Goal: Task Accomplishment & Management: Manage account settings

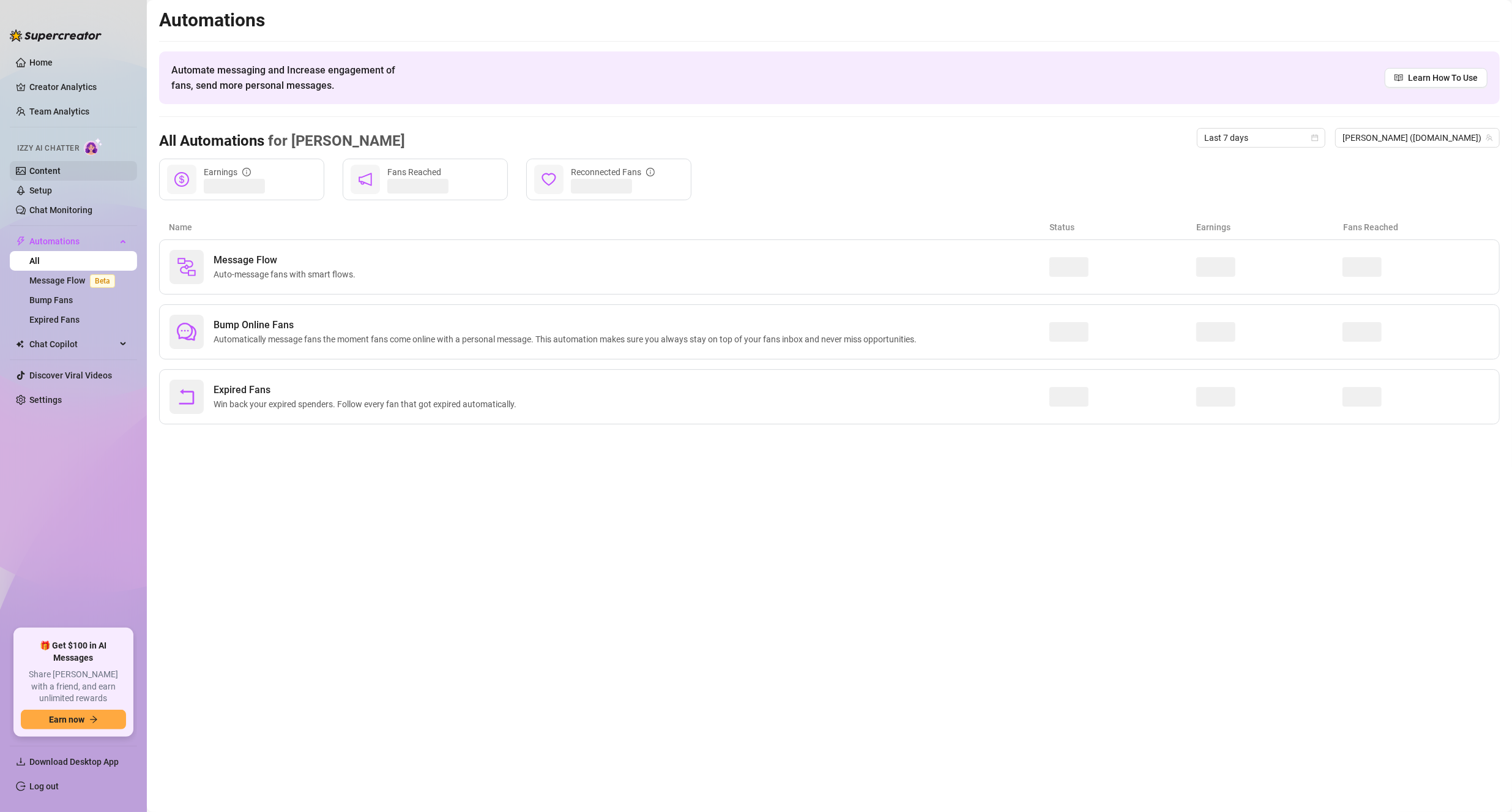
click at [53, 170] on link "Content" at bounding box center [44, 170] width 32 height 9
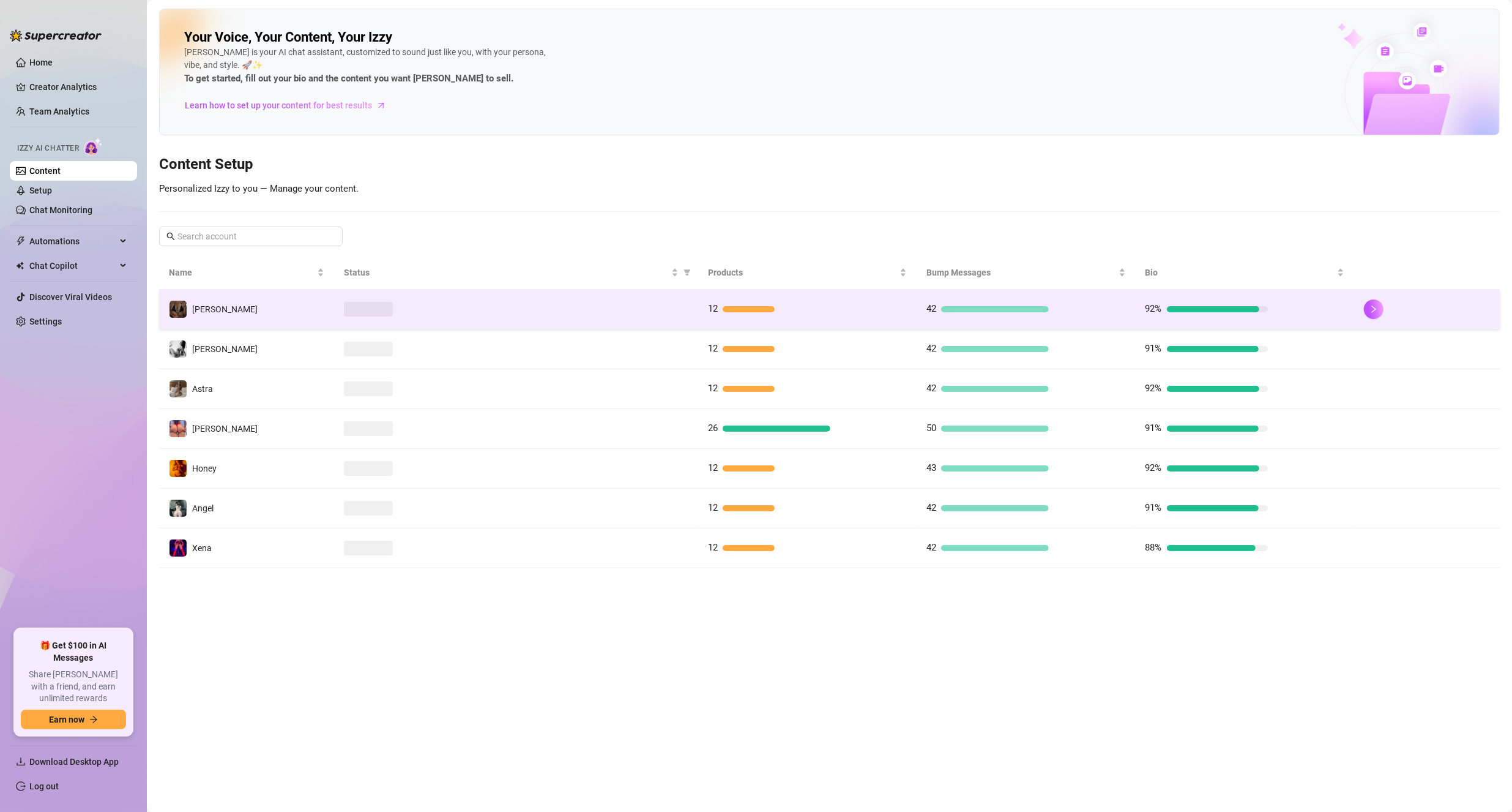
click at [279, 308] on td "[PERSON_NAME]" at bounding box center [246, 309] width 175 height 40
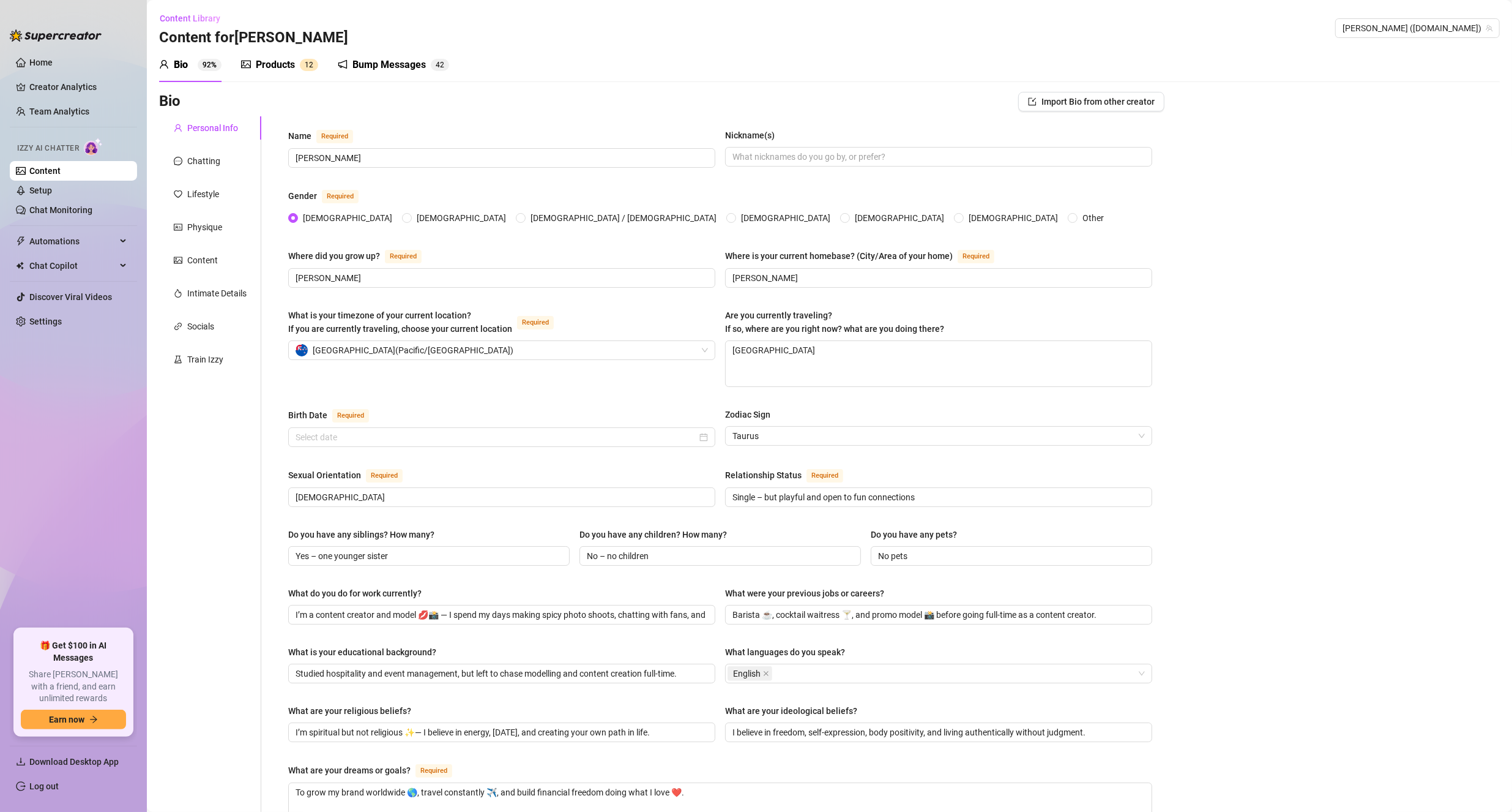
type input "[DATE]"
click at [787, 352] on textarea "[GEOGRAPHIC_DATA]" at bounding box center [939, 363] width 426 height 45
type textarea "I"
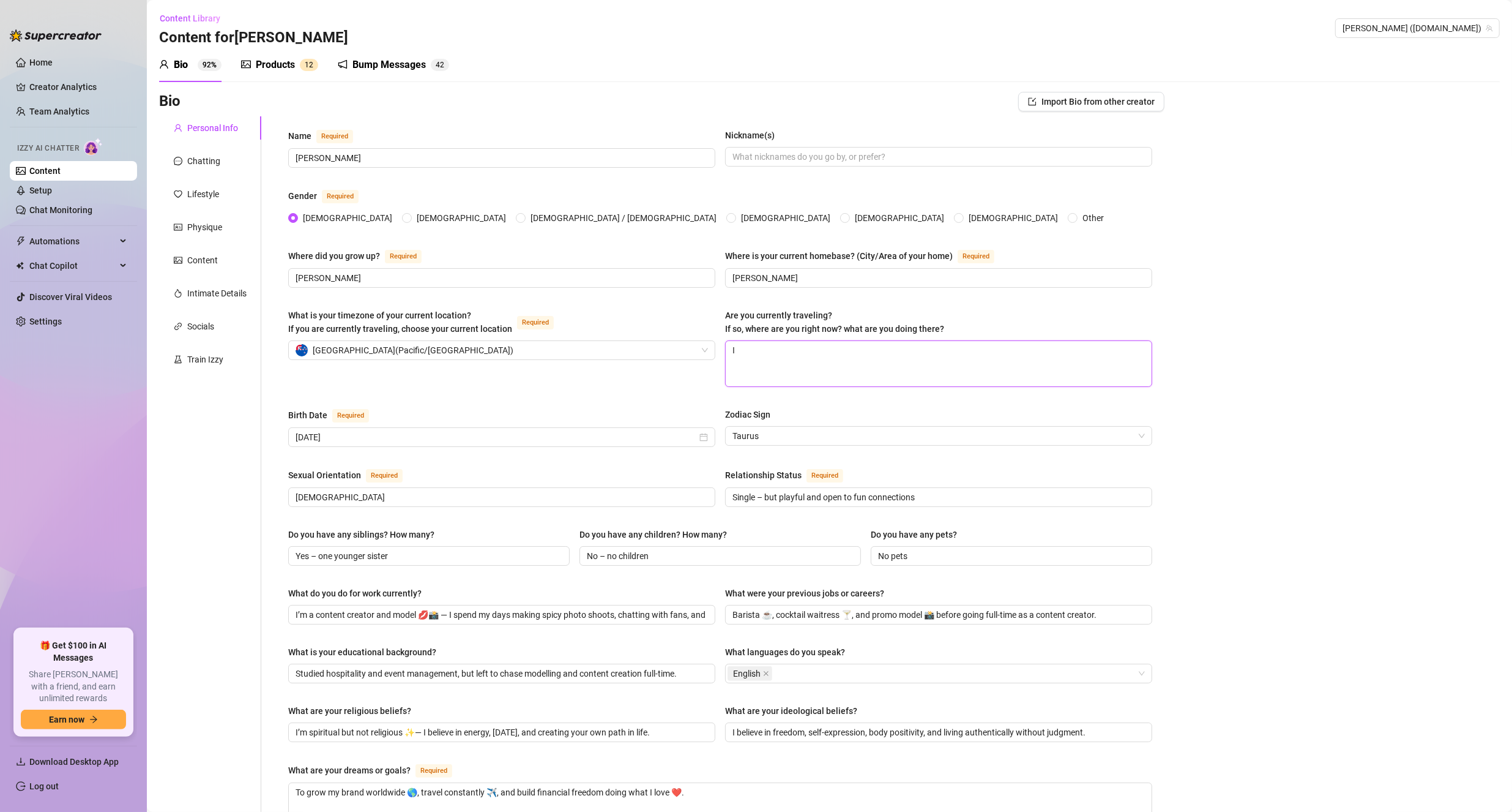
type textarea "In"
type textarea "Inv"
type textarea "Inve"
type textarea "Inver"
type textarea "Inverc"
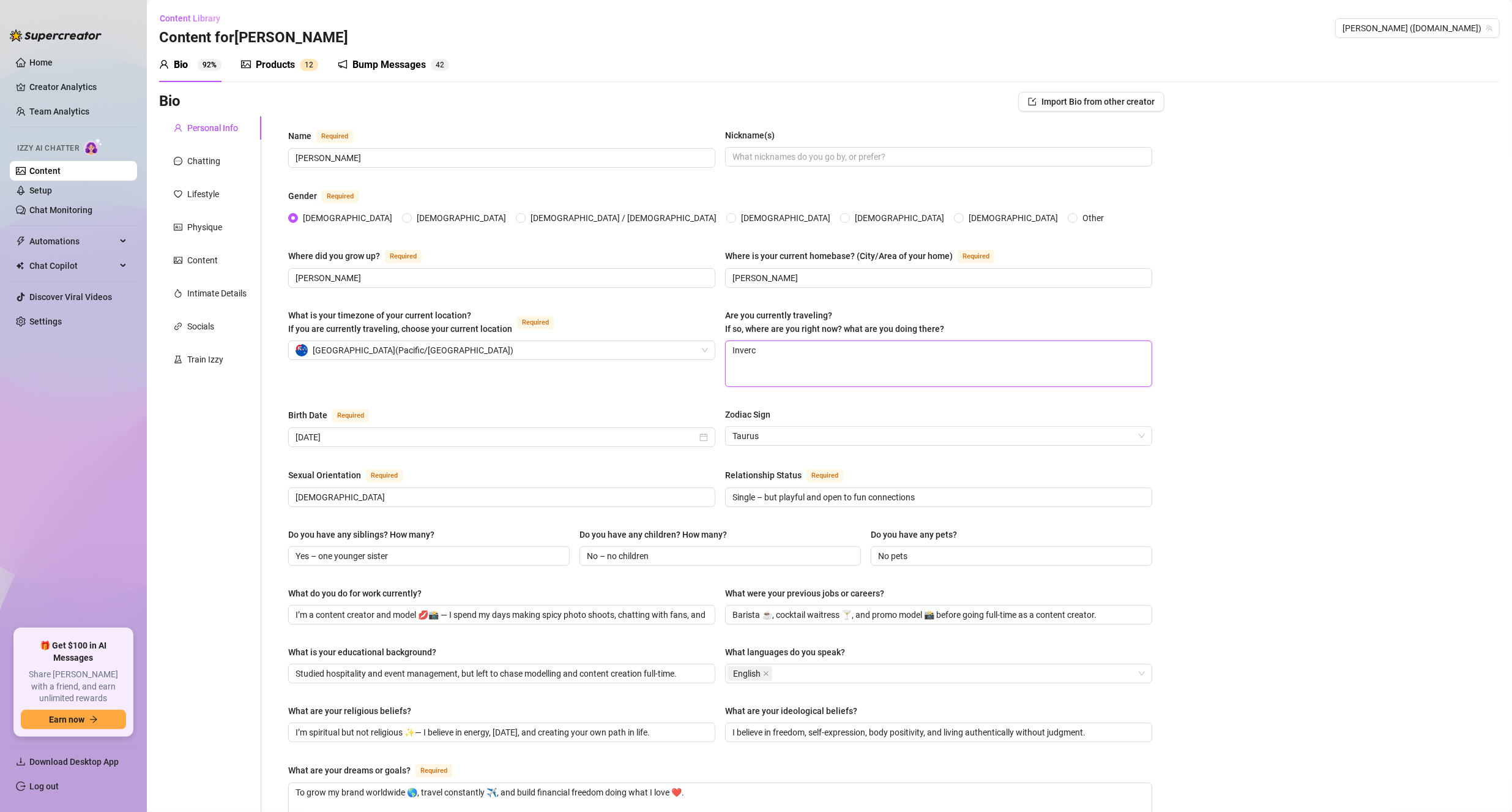
type textarea "Inverca"
type textarea "Invercar"
type textarea "Invercargi"
type textarea "Invercargil"
type textarea "Invercargill"
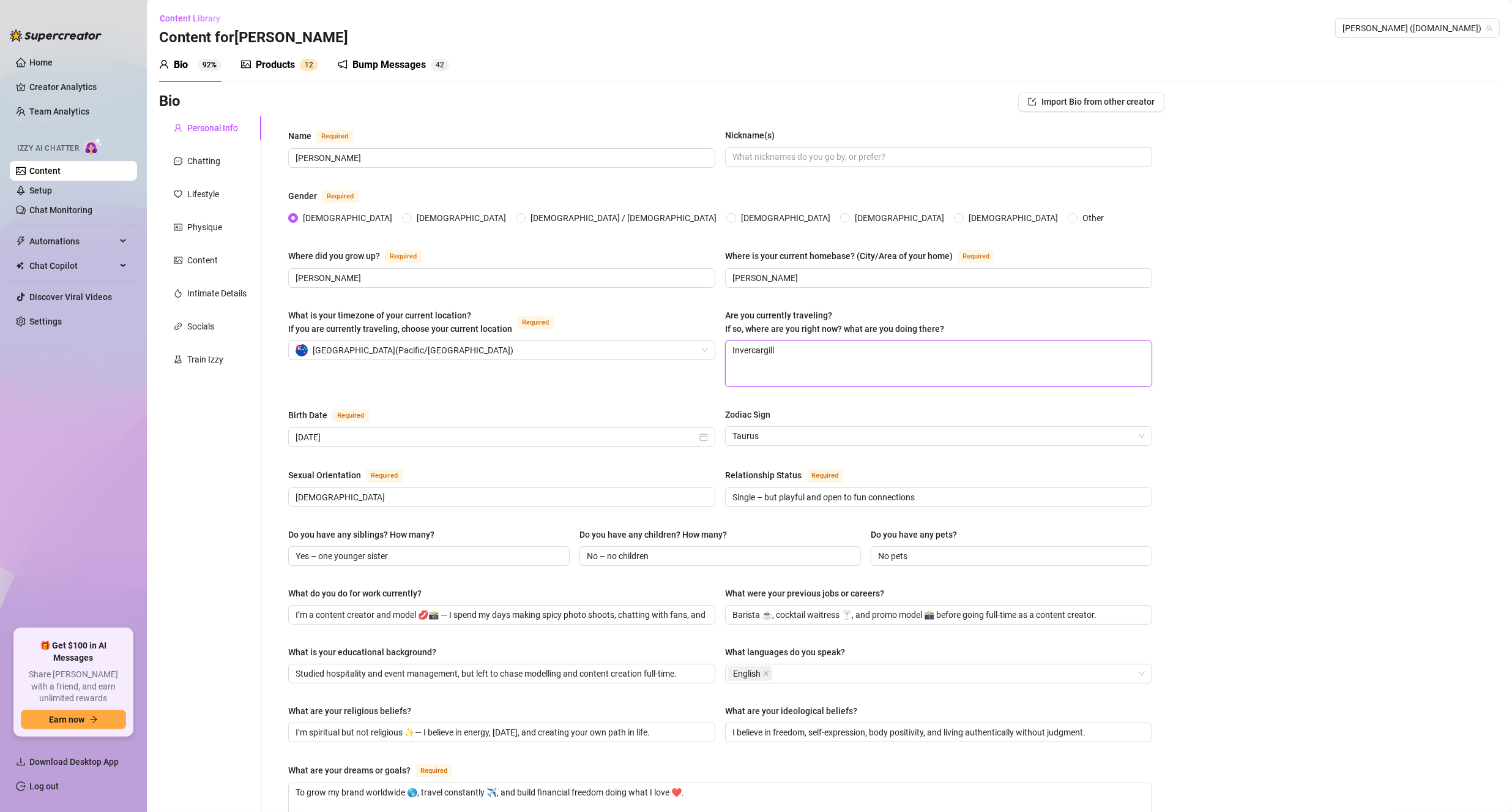
type textarea "Invercargill"
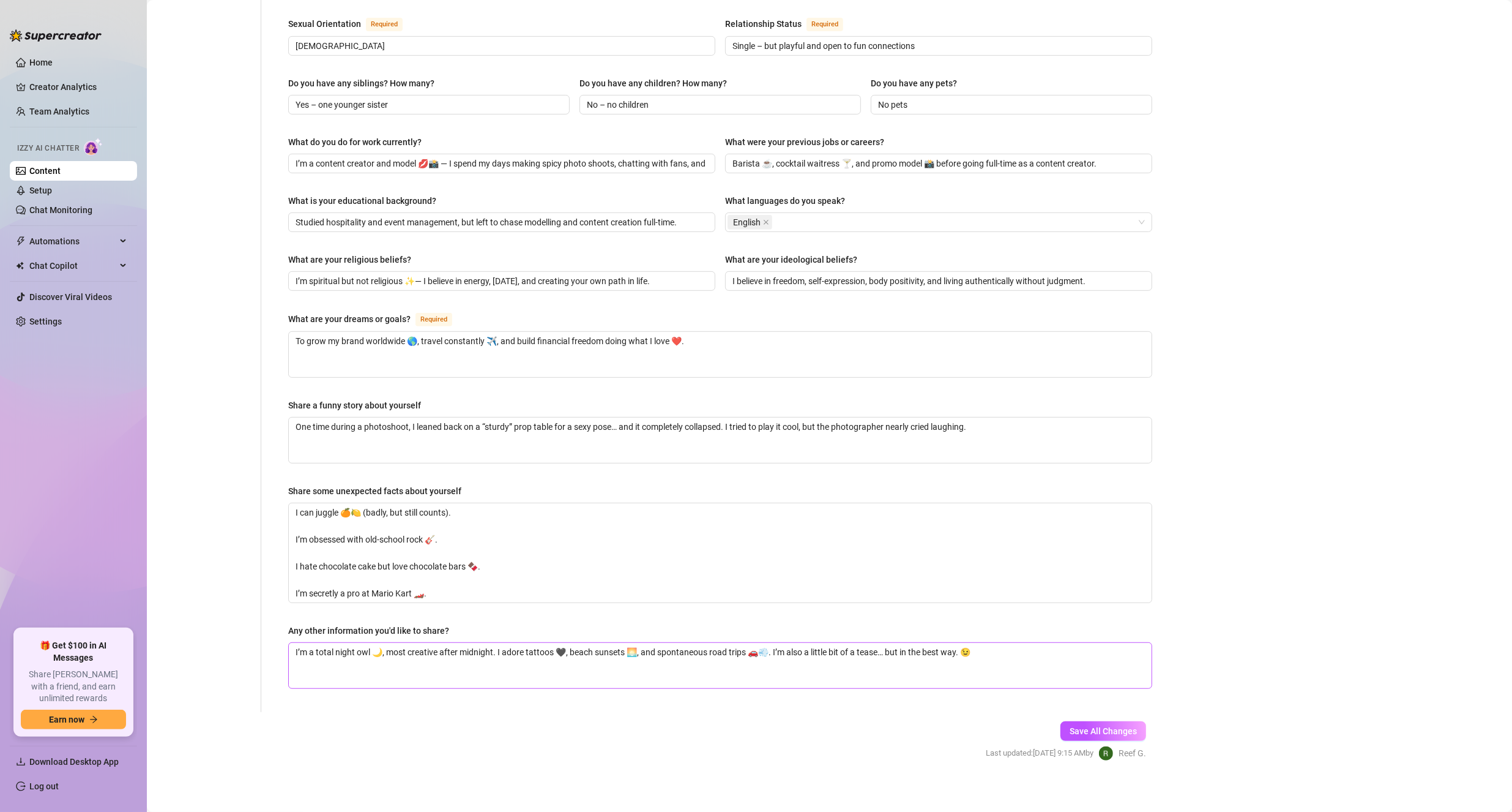
scroll to position [452, 0]
type textarea "Invercargill"
click at [1096, 721] on button "Save All Changes" at bounding box center [1103, 730] width 86 height 20
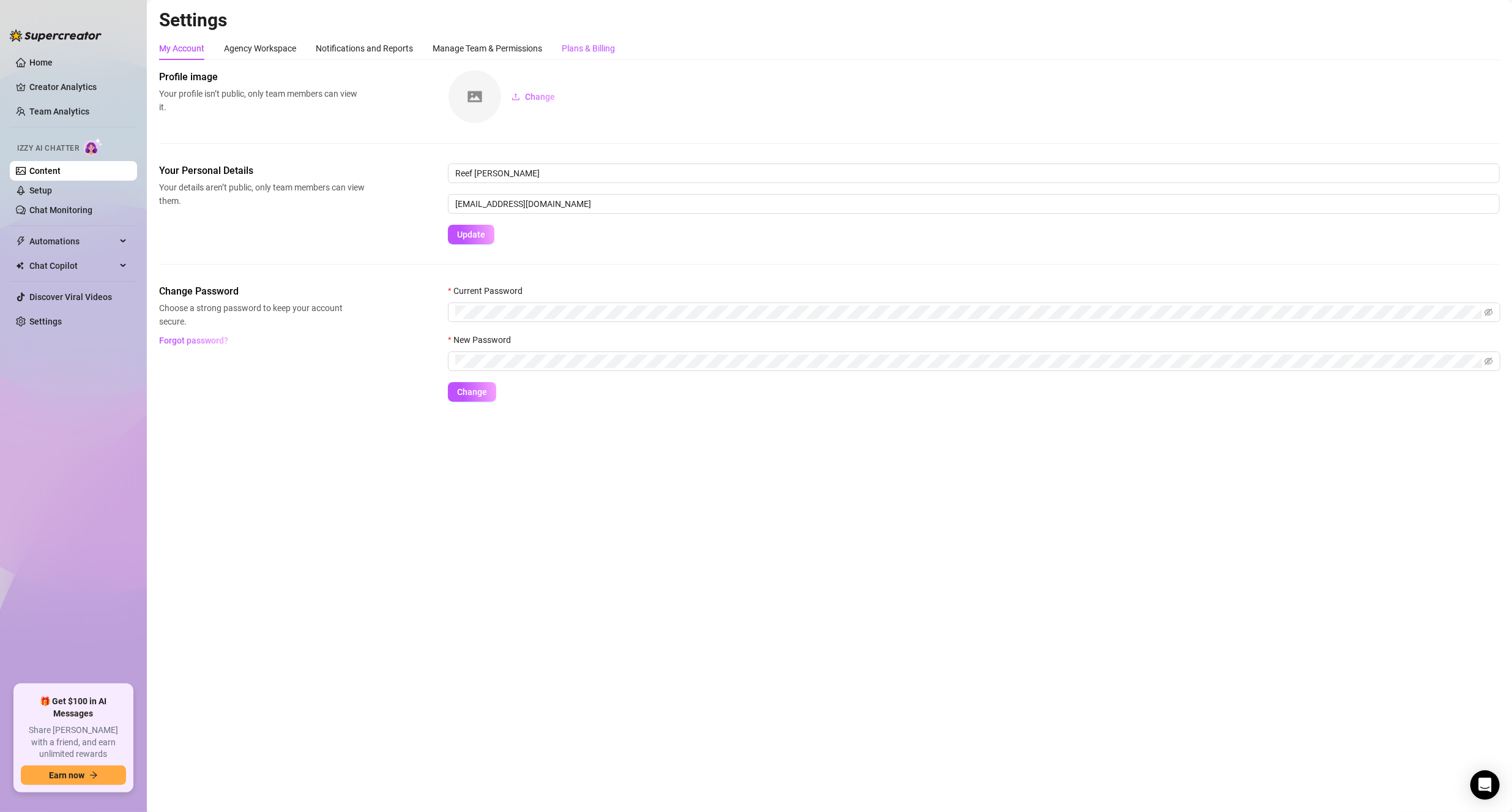
click at [578, 47] on div "Plans & Billing" at bounding box center [588, 49] width 54 height 14
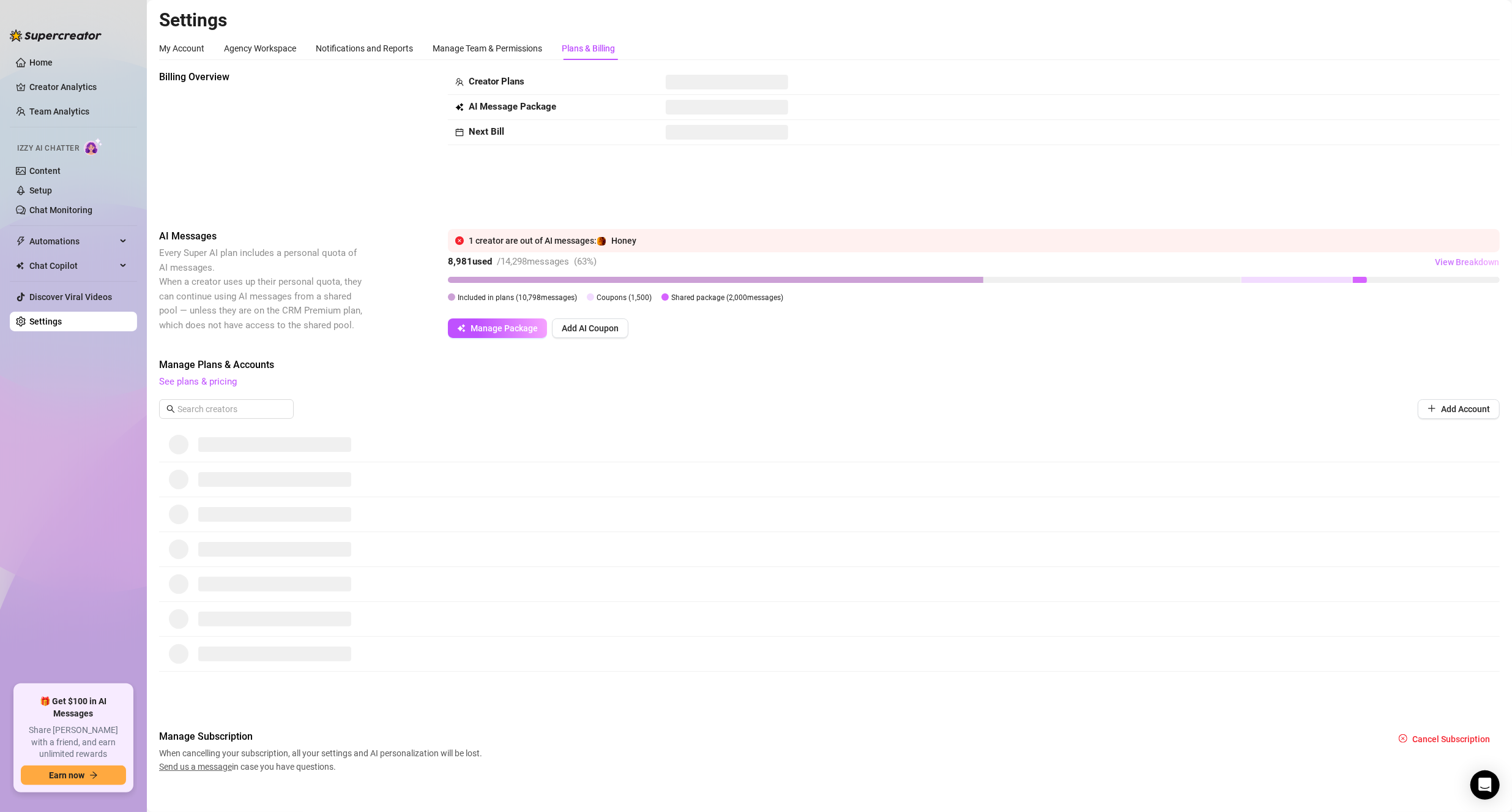
click at [1442, 263] on span "View Breakdown" at bounding box center [1467, 262] width 64 height 9
click at [1452, 260] on span "View Breakdown" at bounding box center [1467, 262] width 64 height 9
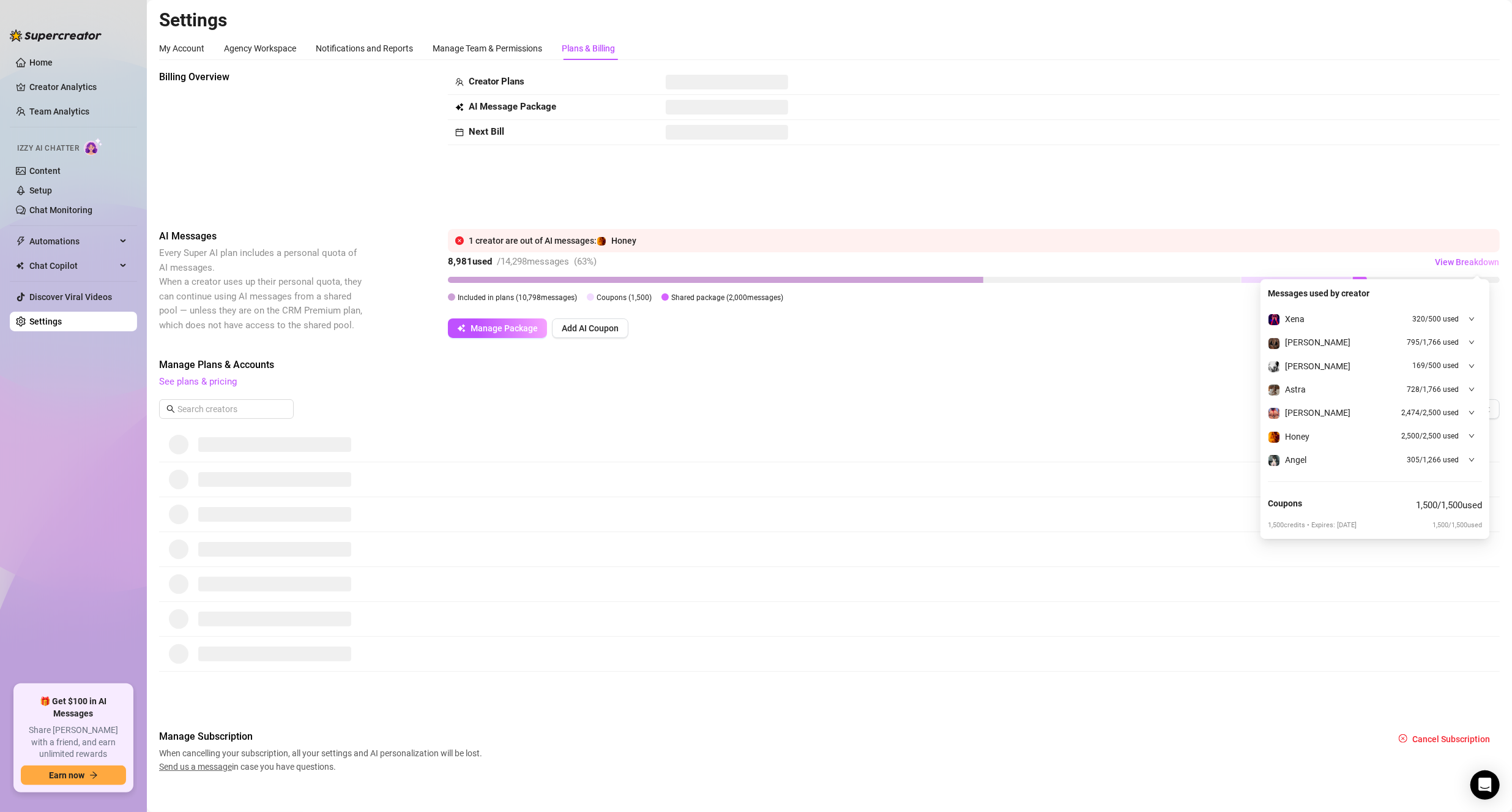
click at [1128, 340] on div "Billing Overview Creator Plans AI Message Package Next Bill AI Messages Every S…" at bounding box center [830, 421] width 1341 height 703
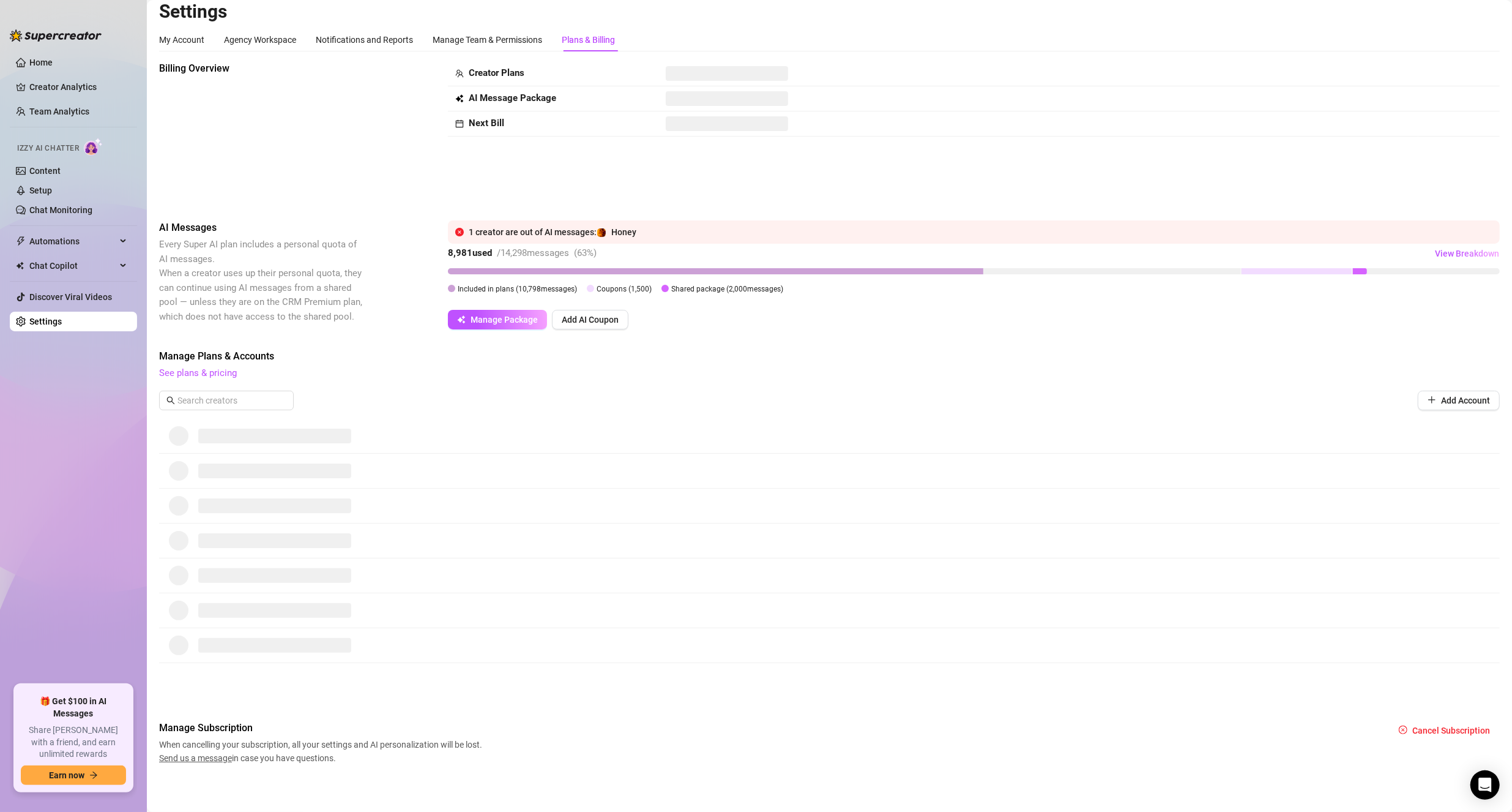
scroll to position [11, 0]
